Goal: Browse casually

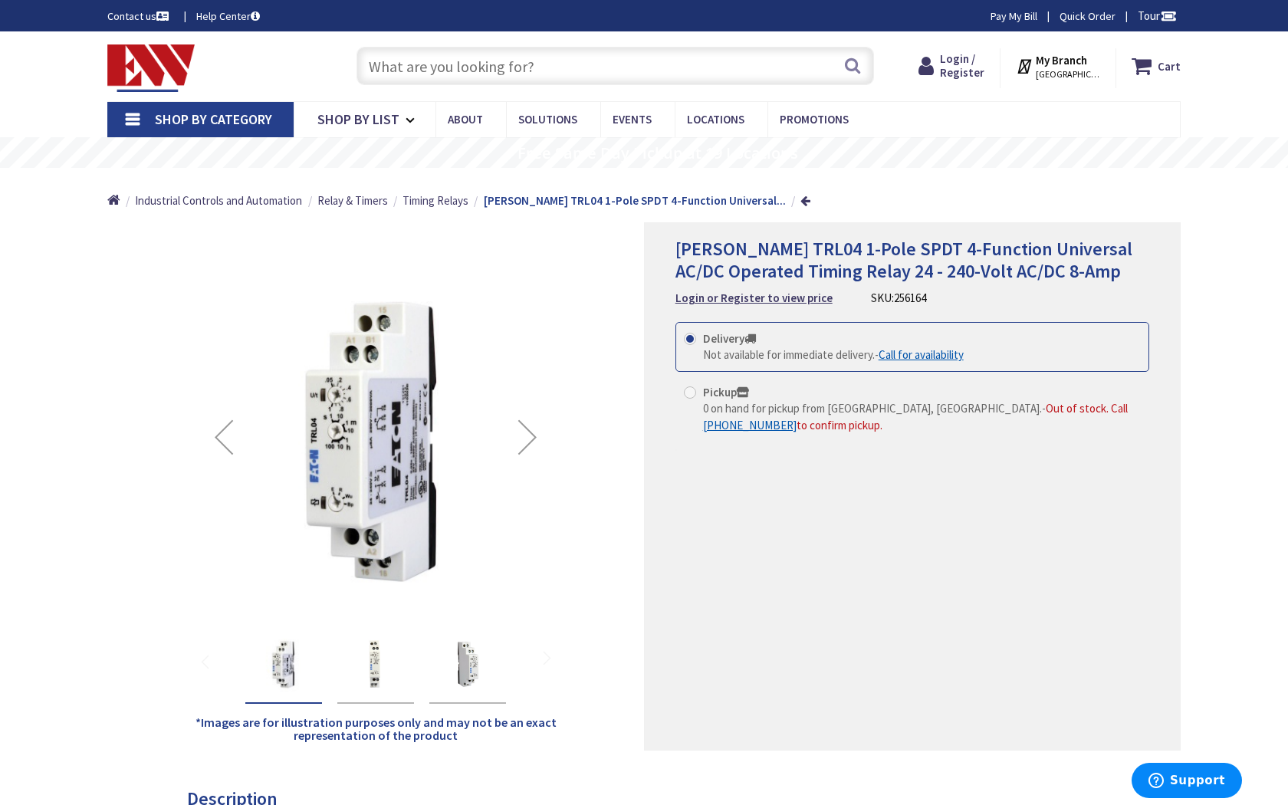
type input "N Spring St, Los Angeles, CA 90012, USA"
